Goal: Find contact information: Find contact information

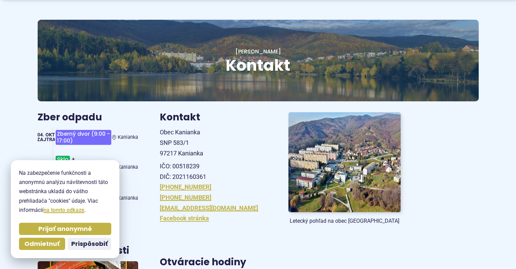
scroll to position [68, 0]
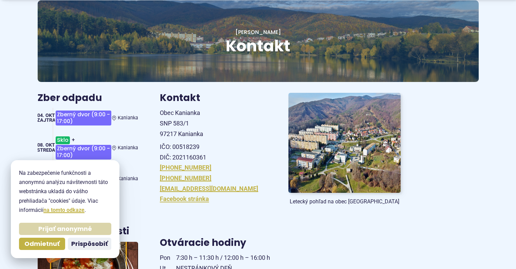
click at [86, 230] on span "Prijať anonymné" at bounding box center [65, 229] width 54 height 8
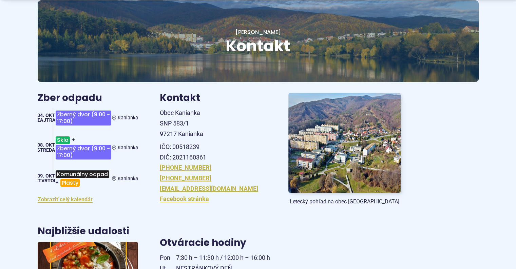
click at [80, 113] on span "Zberný dvor (9:00 - 17:00)" at bounding box center [84, 117] width 56 height 15
drag, startPoint x: 150, startPoint y: 186, endPoint x: 216, endPoint y: 188, distance: 65.9
copy link "[EMAIL_ADDRESS][DOMAIN_NAME]"
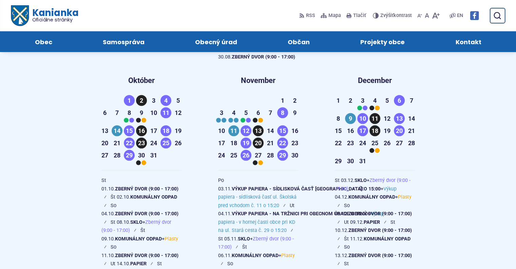
scroll to position [1324, 0]
